Goal: Task Accomplishment & Management: Manage account settings

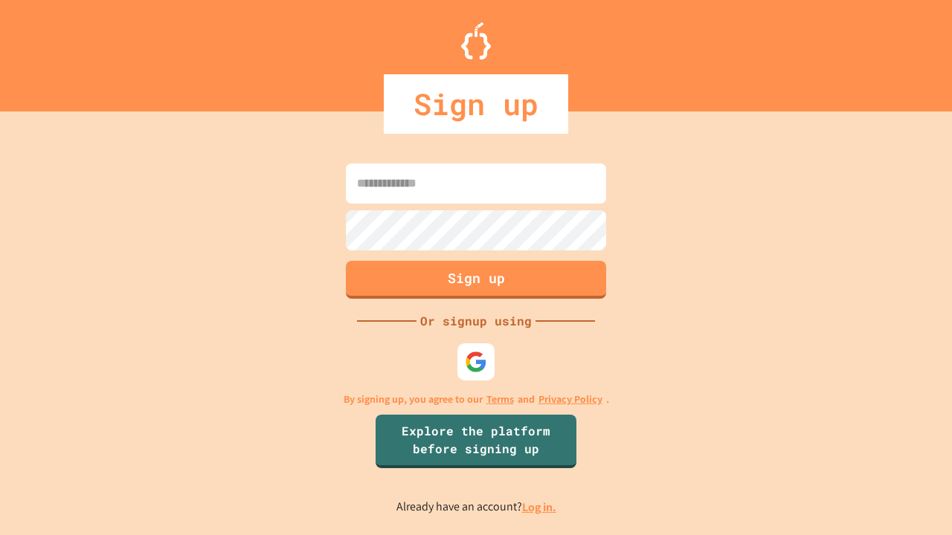
click at [540, 507] on link "Log in." at bounding box center [539, 508] width 34 height 16
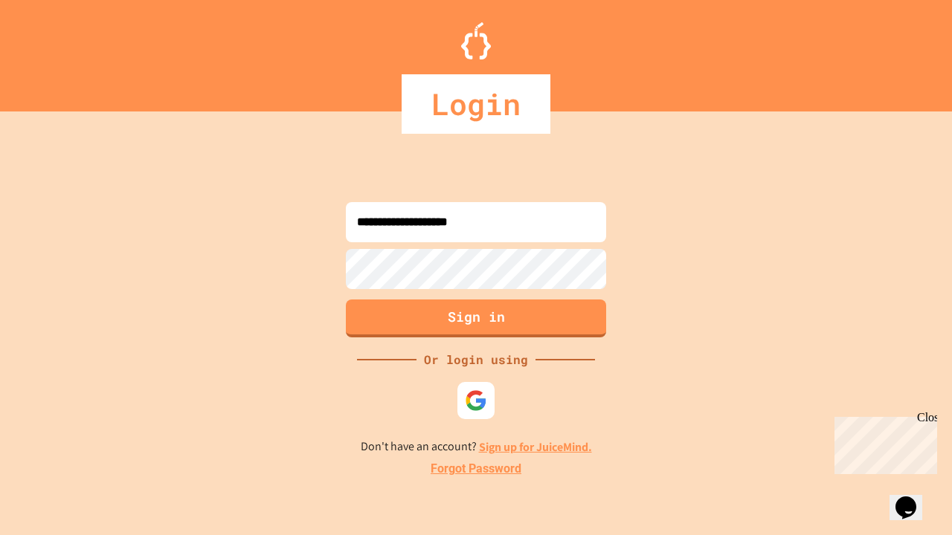
type input "**********"
